Goal: Transaction & Acquisition: Purchase product/service

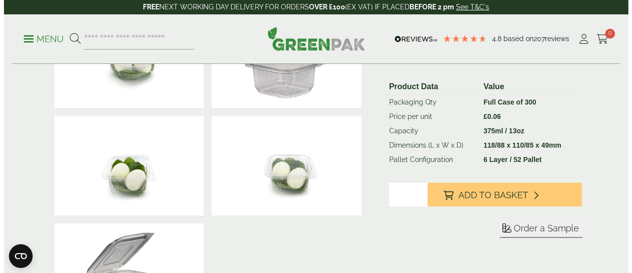
scroll to position [258, 0]
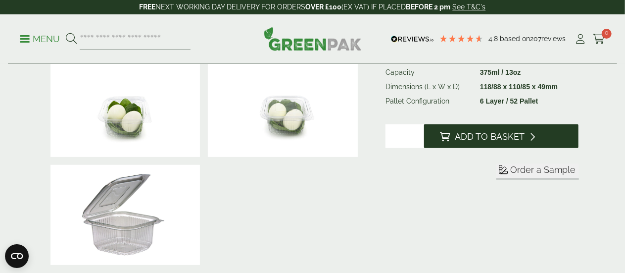
click at [481, 131] on span "Add to Basket" at bounding box center [490, 136] width 70 height 11
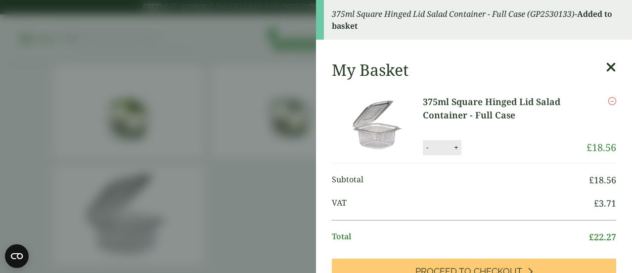
click at [606, 64] on icon at bounding box center [611, 67] width 10 height 14
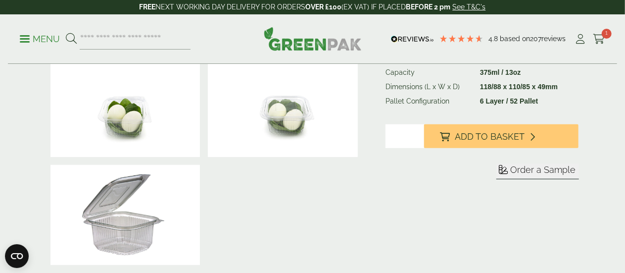
click at [22, 36] on link "Menu" at bounding box center [40, 38] width 40 height 10
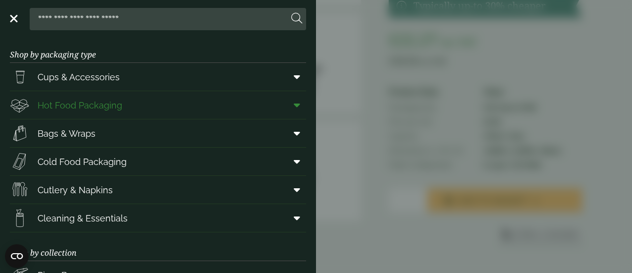
click at [127, 106] on link "Hot Food Packaging" at bounding box center [158, 105] width 296 height 28
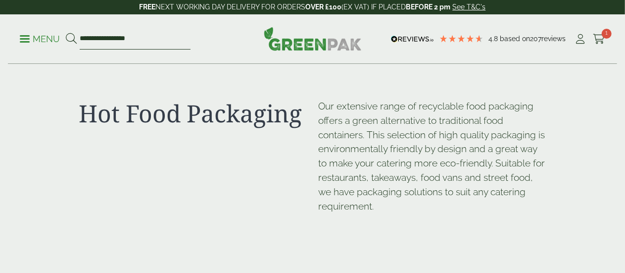
click at [148, 40] on input "**********" at bounding box center [135, 39] width 111 height 21
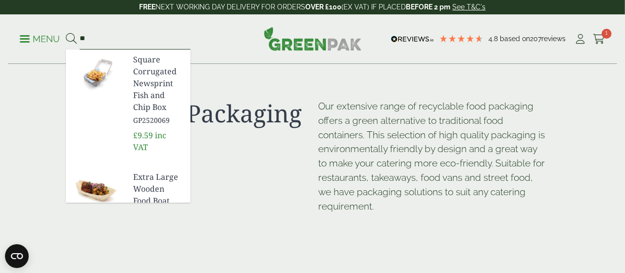
type input "*"
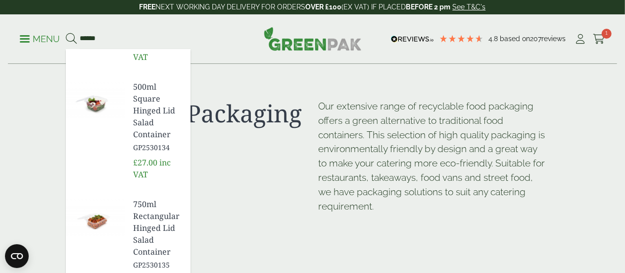
scroll to position [297, 0]
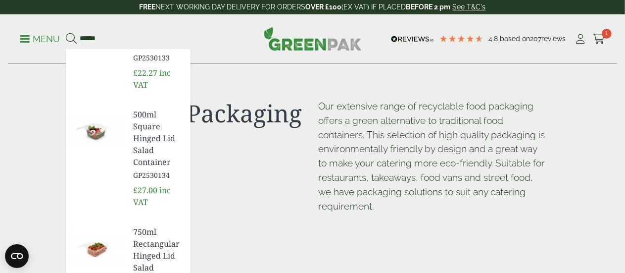
type input "******"
click at [148, 141] on span "500ml Square Hinged Lid Salad Container" at bounding box center [157, 137] width 49 height 59
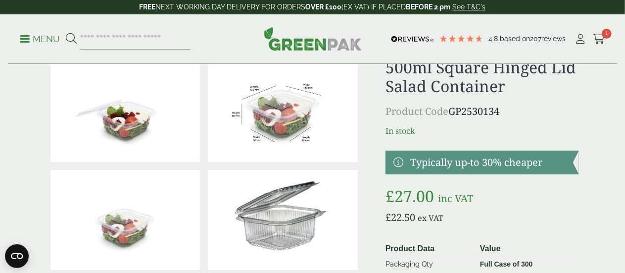
scroll to position [2, 0]
